Goal: Task Accomplishment & Management: Manage account settings

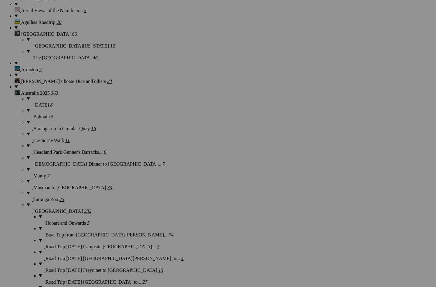
scroll to position [533, 0]
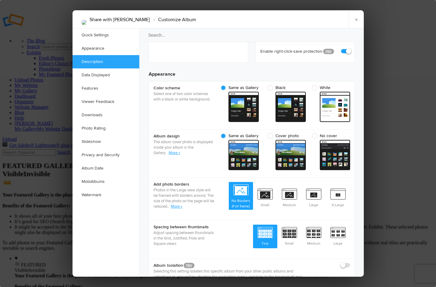
scroll to position [165, 0]
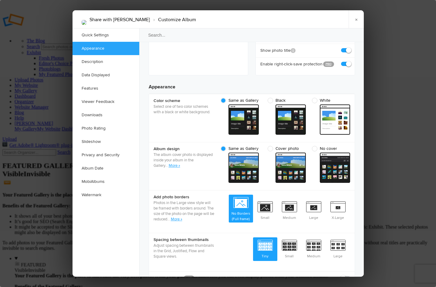
click at [350, 61] on span at bounding box center [350, 61] width 0 height 0
click at [349, 61] on input "checkbox" at bounding box center [349, 61] width 0 height 0
checkbox input "false"
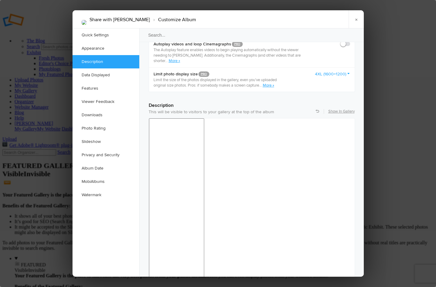
scroll to position [430, 0]
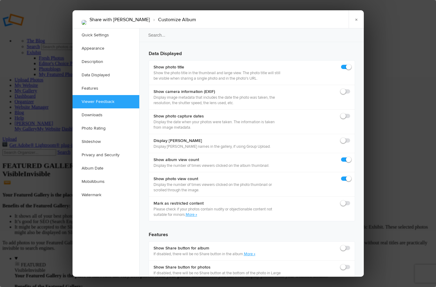
scroll to position [839, 0]
checkbox input "true"
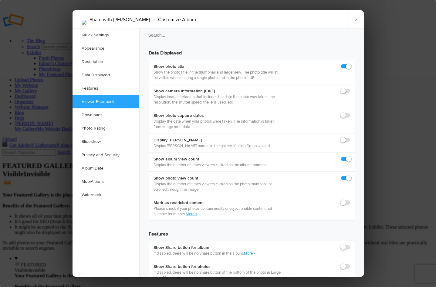
checkbox input "true"
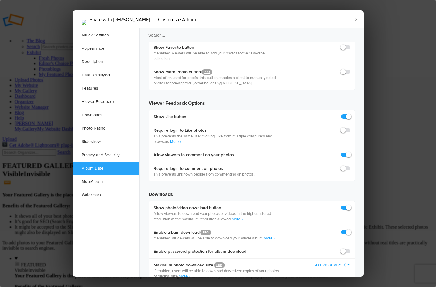
scroll to position [1016, 0]
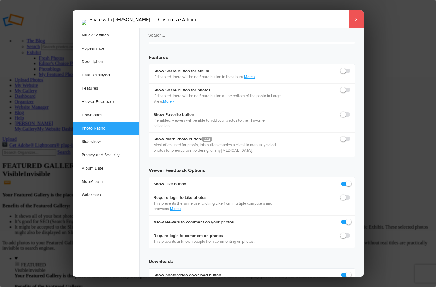
click at [356, 18] on link "×" at bounding box center [355, 19] width 15 height 18
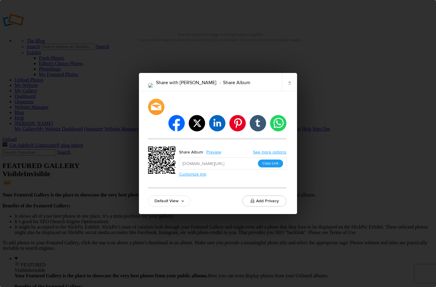
click at [266, 160] on button "Copy Link" at bounding box center [270, 164] width 25 height 8
